Goal: Check status: Check status

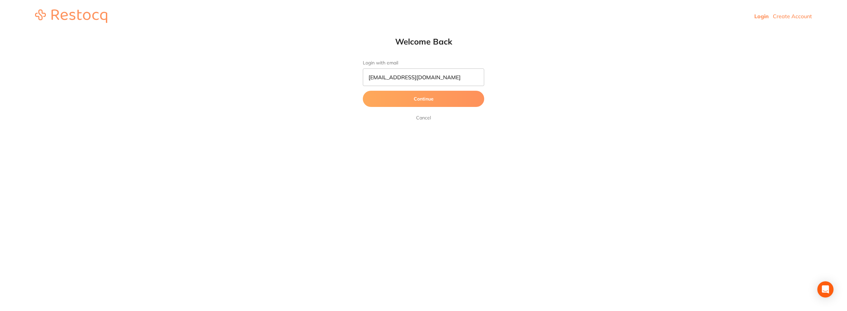
click at [409, 106] on button "Continue" at bounding box center [423, 99] width 121 height 16
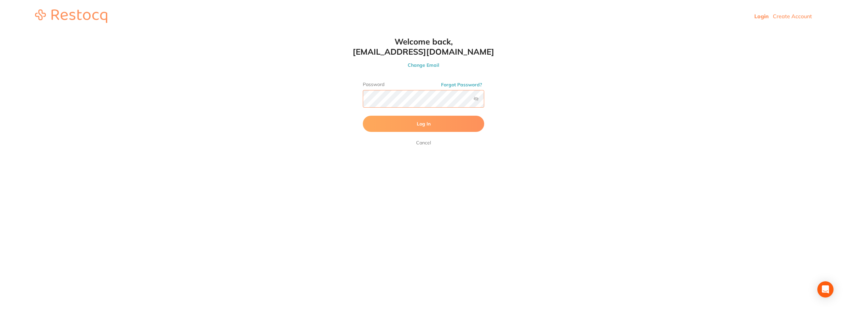
click at [363, 116] on button "Log In" at bounding box center [423, 124] width 121 height 16
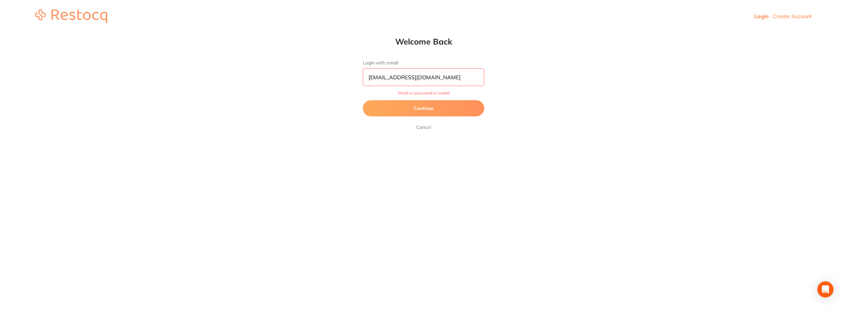
click at [435, 103] on button "Continue" at bounding box center [423, 108] width 121 height 16
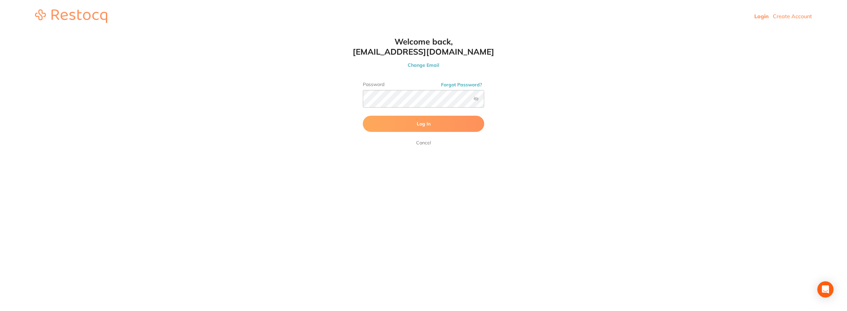
click at [475, 99] on label at bounding box center [475, 98] width 5 height 5
click at [484, 101] on input "checkbox" at bounding box center [484, 101] width 0 height 0
click at [363, 116] on button "Log In" at bounding box center [423, 124] width 121 height 16
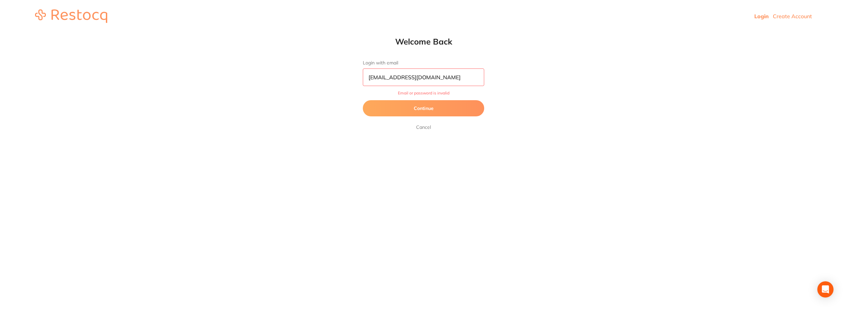
click at [432, 110] on button "Continue" at bounding box center [423, 108] width 121 height 16
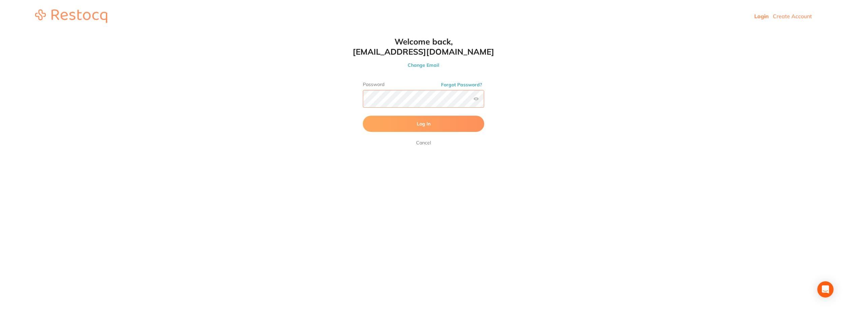
click at [363, 116] on button "Log In" at bounding box center [423, 124] width 121 height 16
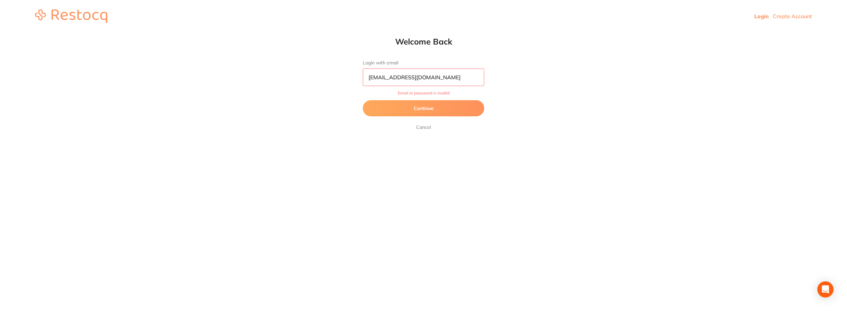
click at [438, 80] on input "[EMAIL_ADDRESS][DOMAIN_NAME]" at bounding box center [423, 77] width 121 height 18
click at [486, 68] on div "Welcome Back Login with email [EMAIL_ADDRESS][DOMAIN_NAME] Email or password is…" at bounding box center [423, 83] width 148 height 95
click at [409, 78] on input "[EMAIL_ADDRESS][DOMAIN_NAME]" at bounding box center [423, 77] width 121 height 18
type input "[EMAIL_ADDRESS][DOMAIN_NAME]"
click at [363, 100] on button "Continue" at bounding box center [423, 108] width 121 height 16
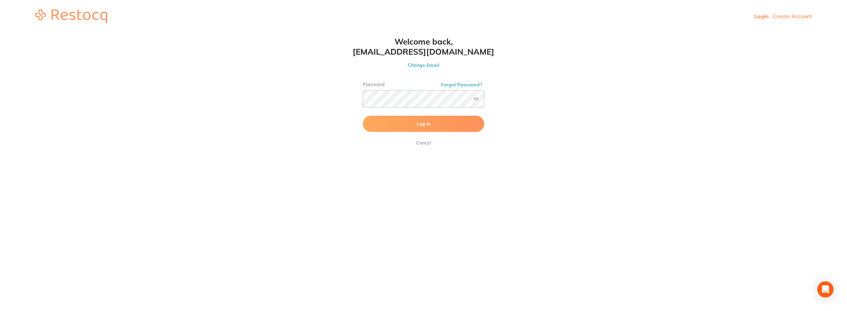
click at [413, 125] on button "Log In" at bounding box center [423, 124] width 121 height 16
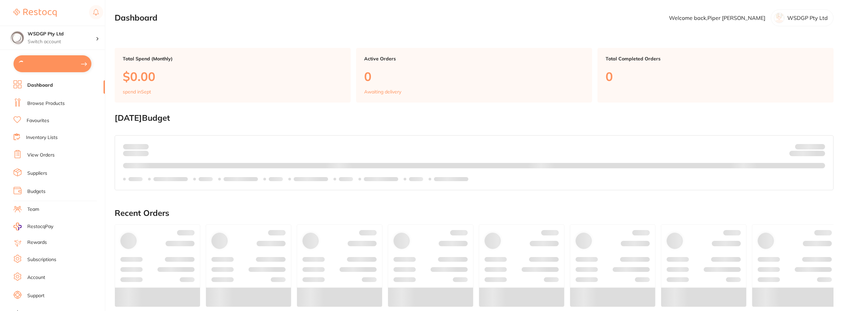
checkbox input "true"
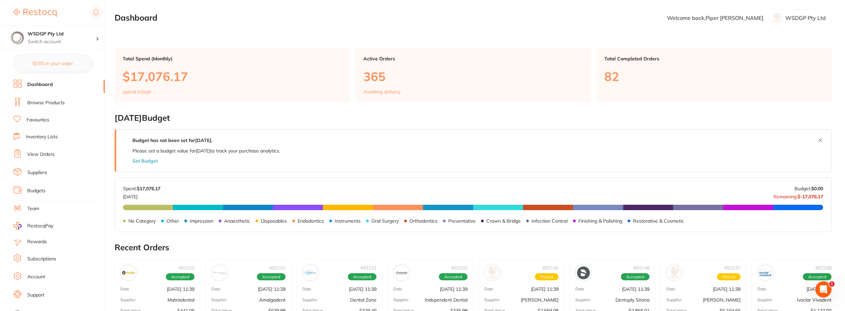
click at [42, 167] on ul "Dashboard Browse Products Favourites Inventory Lists View Orders Suppliers Budg…" at bounding box center [58, 196] width 91 height 233
click at [41, 157] on link "View Orders" at bounding box center [40, 154] width 27 height 7
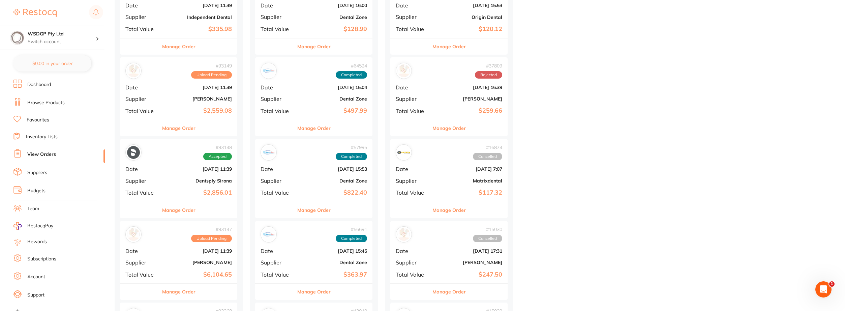
scroll to position [405, 0]
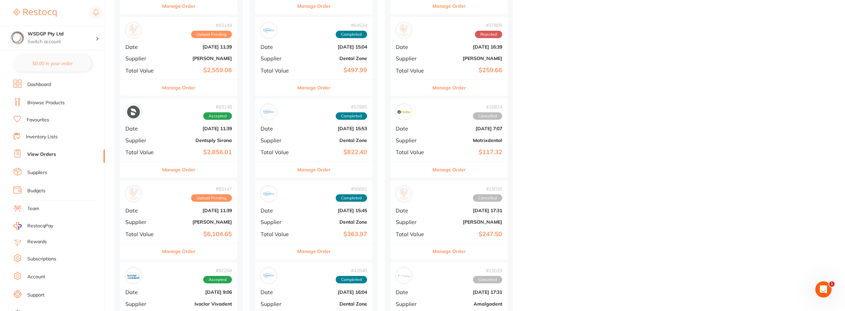
click at [180, 257] on button "Manage Order" at bounding box center [178, 251] width 33 height 16
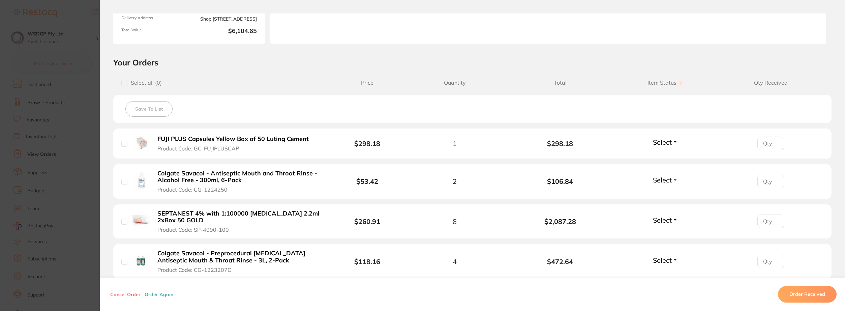
scroll to position [101, 0]
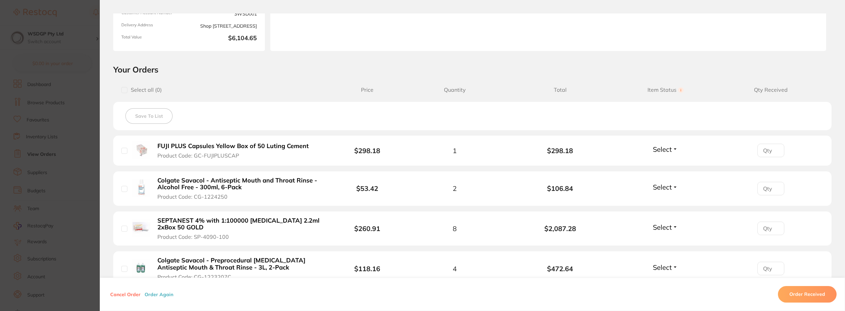
click at [91, 55] on section "Order ID: Restocq- 93147 Order Information Upload Pending Order Date [DATE] 11:…" at bounding box center [422, 155] width 845 height 311
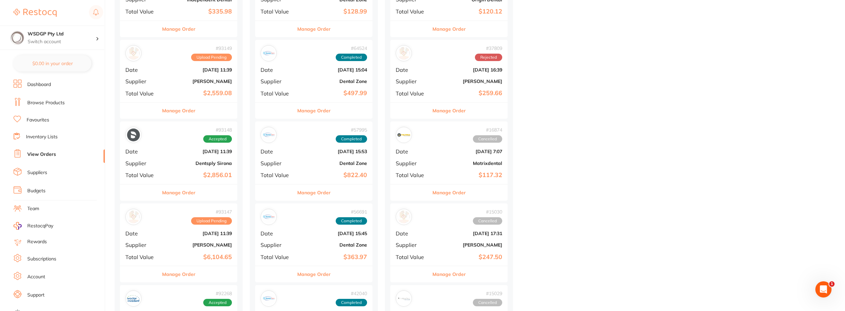
scroll to position [337, 0]
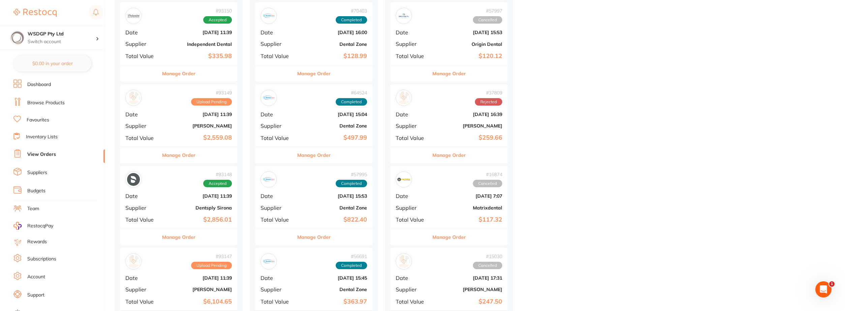
click at [195, 152] on div "Manage Order" at bounding box center [178, 155] width 117 height 17
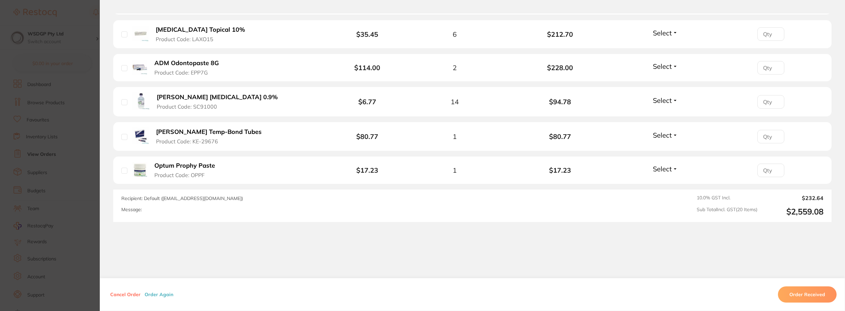
scroll to position [730, 0]
click at [67, 122] on section "Order ID: Restocq- 93149 Order Information Upload Pending Order Date [DATE] 11:…" at bounding box center [422, 155] width 845 height 311
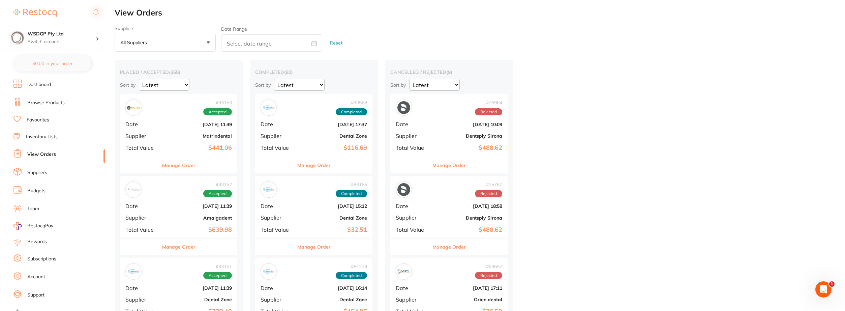
click at [563, 29] on div "Suppliers All suppliers +0 All suppliers AB Orthodontics [PERSON_NAME] AHP Dent…" at bounding box center [480, 39] width 731 height 26
